Goal: Information Seeking & Learning: Learn about a topic

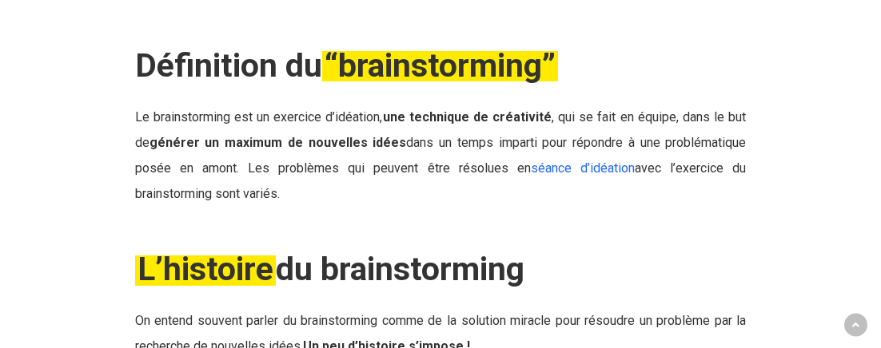
scroll to position [743, 0]
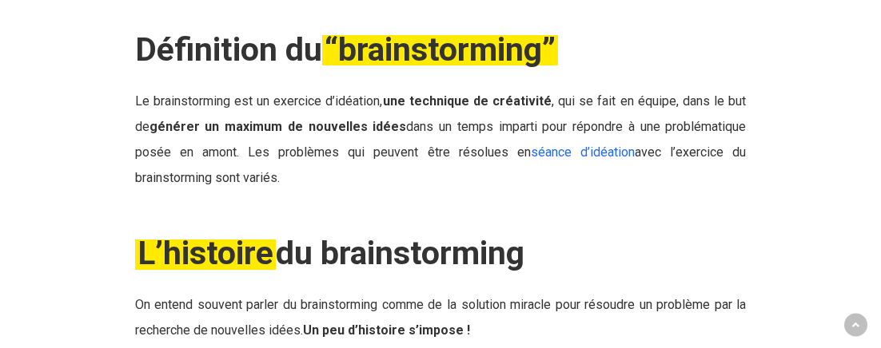
drag, startPoint x: 147, startPoint y: 125, endPoint x: 187, endPoint y: 189, distance: 75.4
click at [187, 189] on div "Définition du “brainstorming” Le brainstorming est un exercice d’idéation, une …" at bounding box center [440, 122] width 623 height 185
click at [145, 78] on div "Définition du “brainstorming” Le brainstorming est un exercice d’idéation, une …" at bounding box center [440, 122] width 623 height 185
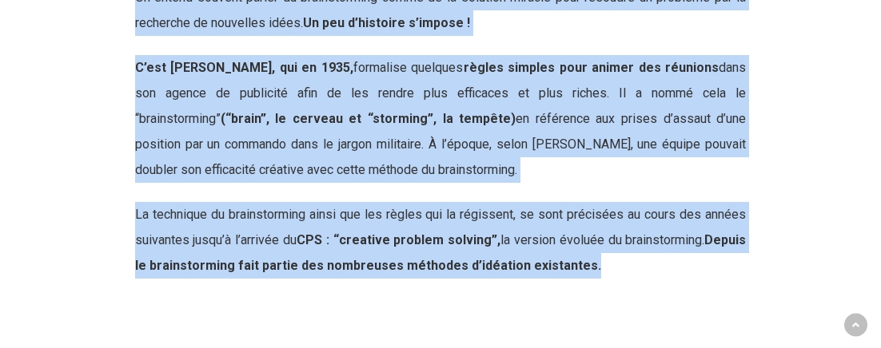
scroll to position [1061, 0]
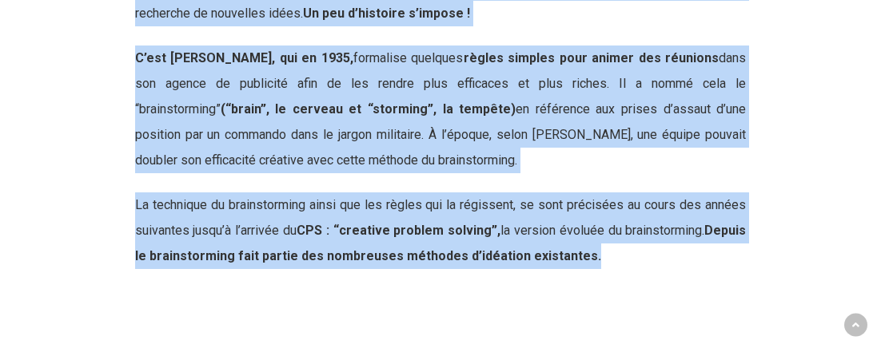
drag, startPoint x: 149, startPoint y: 78, endPoint x: 265, endPoint y: 315, distance: 263.8
copy div "Loremipsum do “sitametconsec” Ad elitseddoeius tem in utlabore e’dolorema, ali …"
